Goal: Task Accomplishment & Management: Complete application form

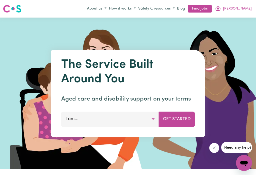
click at [221, 10] on icon "My Account" at bounding box center [218, 8] width 5 height 5
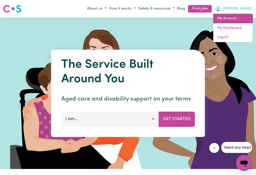
click at [231, 19] on link "My Account" at bounding box center [233, 19] width 40 height 10
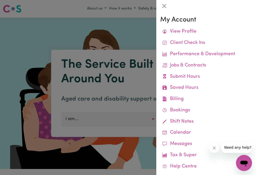
click at [182, 74] on link "Submit Hours" at bounding box center [206, 76] width 92 height 11
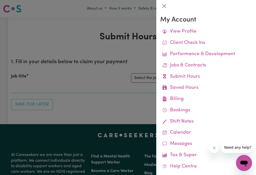
click at [164, 6] on button "Close" at bounding box center [164, 6] width 8 height 8
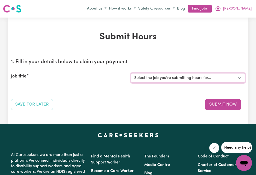
click at [238, 77] on select "Select the job you're submitting hours for... [[PERSON_NAME]] Careworker for [D…" at bounding box center [188, 78] width 114 height 10
select select "12760"
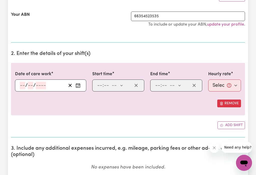
click at [79, 87] on icon "Enter the date of care work" at bounding box center [78, 85] width 5 height 5
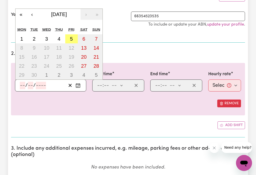
click at [71, 36] on abbr "5" at bounding box center [71, 39] width 3 height 6
type input "[DATE]"
type input "5"
type input "9"
type input "2025"
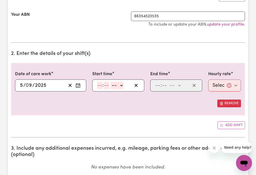
click at [124, 84] on select "-- am pm" at bounding box center [117, 86] width 13 height 8
select select "am"
click at [100, 87] on input "number" at bounding box center [100, 86] width 6 height 8
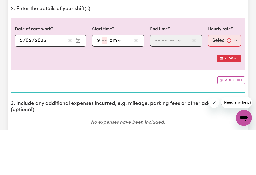
type input "9"
type input "3"
type input "09:03"
type input "30"
type input "09:30"
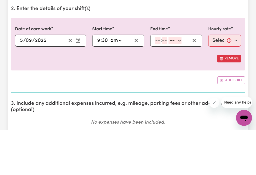
type input "30"
click at [181, 82] on select "-- am pm" at bounding box center [175, 86] width 13 height 8
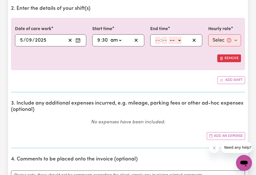
select select "am"
click at [158, 40] on input "number" at bounding box center [158, 41] width 6 height 8
type input "10"
type input "10:03"
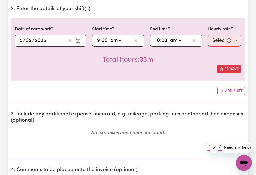
type input "30"
type input "10:30"
type input "30"
click at [231, 40] on select "Select rate... $74.28 (Weekday)" at bounding box center [224, 41] width 33 height 12
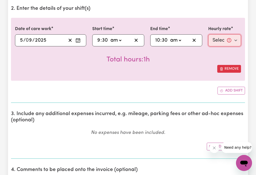
select select "74.28-Weekday"
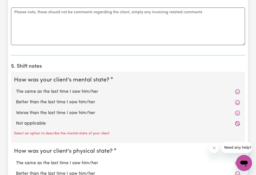
click at [89, 91] on label "The same as the last time I saw him/her" at bounding box center [128, 91] width 224 height 7
click at [16, 88] on input "The same as the last time I saw him/her" at bounding box center [16, 88] width 0 height 0
radio input "true"
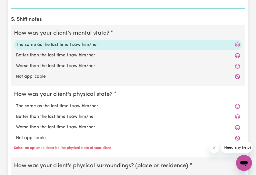
click at [90, 106] on label "The same as the last time I saw him/her" at bounding box center [128, 106] width 224 height 7
click at [16, 103] on input "The same as the last time I saw him/her" at bounding box center [16, 103] width 0 height 0
radio input "true"
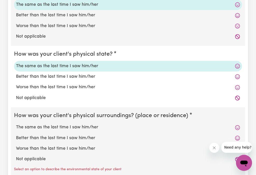
scroll to position [407, 0]
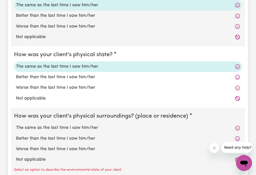
click at [91, 125] on label "The same as the last time I saw him/her" at bounding box center [128, 127] width 224 height 7
click at [16, 124] on input "The same as the last time I saw him/her" at bounding box center [16, 124] width 0 height 0
radio input "true"
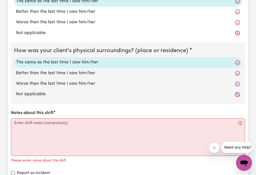
scroll to position [473, 0]
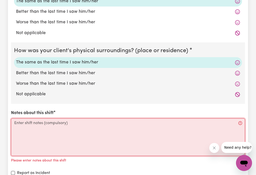
click at [48, 125] on textarea "Notes about this shift" at bounding box center [128, 137] width 234 height 38
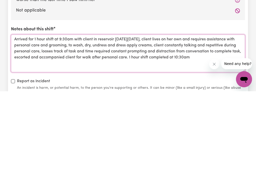
click at [125, 118] on textarea "Arrived for 1 hour shift at 9:30am with client in reservoir [DATE][DATE], clien…" at bounding box center [128, 137] width 234 height 38
click at [34, 118] on textarea "Arrived for 1 hour shift at 9:30am with client in reservoir [DATE][DATE], clien…" at bounding box center [128, 137] width 234 height 38
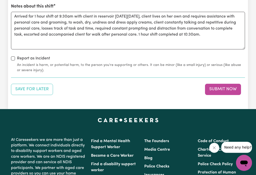
scroll to position [579, 0]
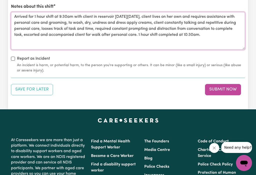
type textarea "Arrived for 1 hour shift at 9:30am with client in reservoir [DATE][DATE], clien…"
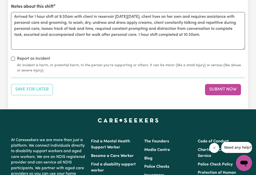
click at [219, 88] on button "Submit Now" at bounding box center [223, 89] width 36 height 11
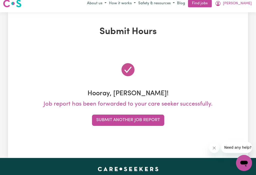
scroll to position [0, 0]
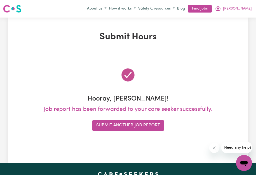
click at [148, 123] on button "Submit Another Job Report" at bounding box center [128, 125] width 72 height 11
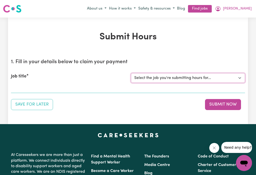
click at [241, 78] on select "Select the job you're submitting hours for... [[PERSON_NAME]] Careworker for [D…" at bounding box center [188, 78] width 114 height 10
select select "12584"
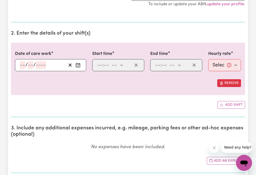
click at [82, 67] on button "Enter the date of care work" at bounding box center [78, 66] width 8 height 8
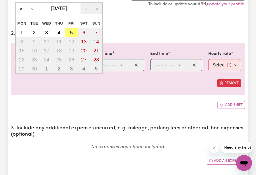
click at [73, 35] on button "5" at bounding box center [71, 32] width 13 height 9
type input "[DATE]"
type input "5"
type input "9"
type input "2025"
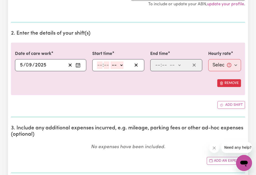
click at [124, 65] on select "-- am pm" at bounding box center [117, 65] width 13 height 8
select select "am"
click at [99, 66] on input "number" at bounding box center [100, 65] width 6 height 8
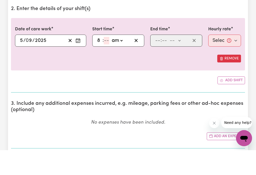
type input "8"
type input "08:00"
type input "0"
click at [182, 62] on select "-- am pm" at bounding box center [175, 66] width 13 height 8
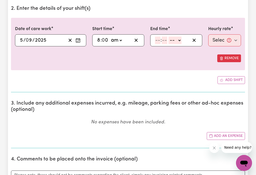
select select "am"
click at [157, 40] on input "number" at bounding box center [158, 41] width 6 height 8
type input "9"
type input "0"
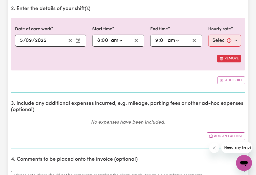
type input "09:00"
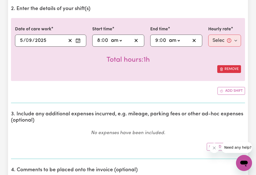
type input "0"
click at [230, 41] on select "Select rate... $52.87 (Weekday) $74.28 ([DATE]) $85.00 (Public Holiday) $105.00…" at bounding box center [224, 41] width 33 height 12
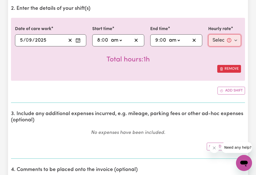
select select "52.87-Weekday"
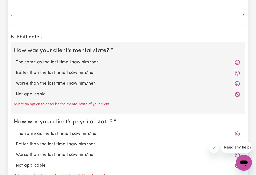
scroll to position [350, 0]
click at [88, 64] on label "The same as the last time I saw him/her" at bounding box center [128, 62] width 224 height 7
click at [16, 59] on input "The same as the last time I saw him/her" at bounding box center [16, 59] width 0 height 0
radio input "true"
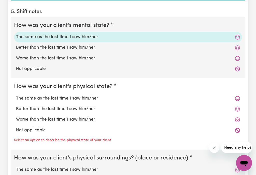
click at [88, 99] on label "The same as the last time I saw him/her" at bounding box center [128, 98] width 224 height 7
click at [16, 95] on input "The same as the last time I saw him/her" at bounding box center [16, 95] width 0 height 0
radio input "true"
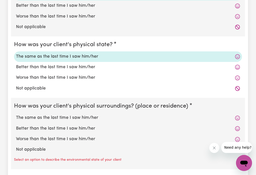
click at [91, 116] on label "The same as the last time I saw him/her" at bounding box center [128, 117] width 224 height 7
click at [16, 114] on input "The same as the last time I saw him/her" at bounding box center [16, 114] width 0 height 0
radio input "true"
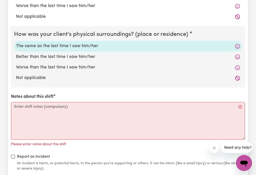
scroll to position [492, 0]
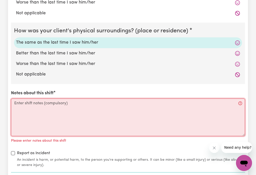
click at [46, 105] on textarea "Notes about this shift" at bounding box center [128, 117] width 234 height 38
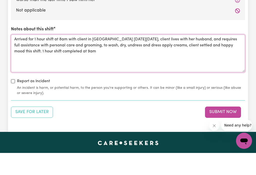
scroll to position [536, 0]
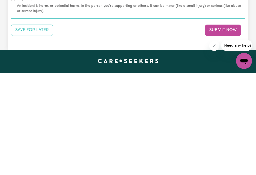
type textarea "Arrived for 1 hour shift at 8am with client in [GEOGRAPHIC_DATA] [DATE][DATE], …"
click at [218, 126] on button "Submit Now" at bounding box center [223, 131] width 36 height 11
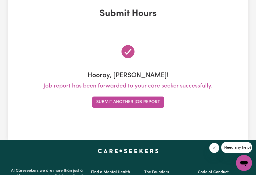
scroll to position [0, 0]
